Goal: Information Seeking & Learning: Learn about a topic

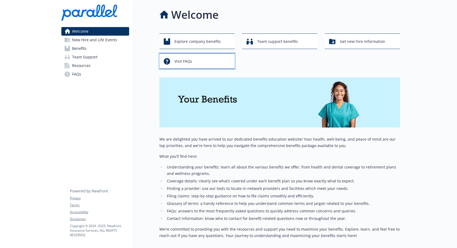
click at [208, 64] on div "Visit FAQs" at bounding box center [198, 61] width 68 height 10
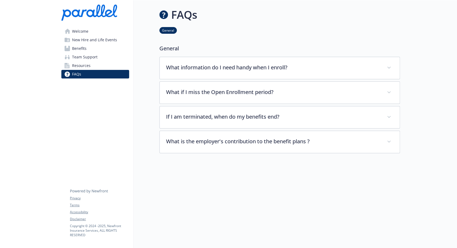
click at [86, 32] on span "Welcome" at bounding box center [80, 31] width 16 height 9
